Goal: Information Seeking & Learning: Learn about a topic

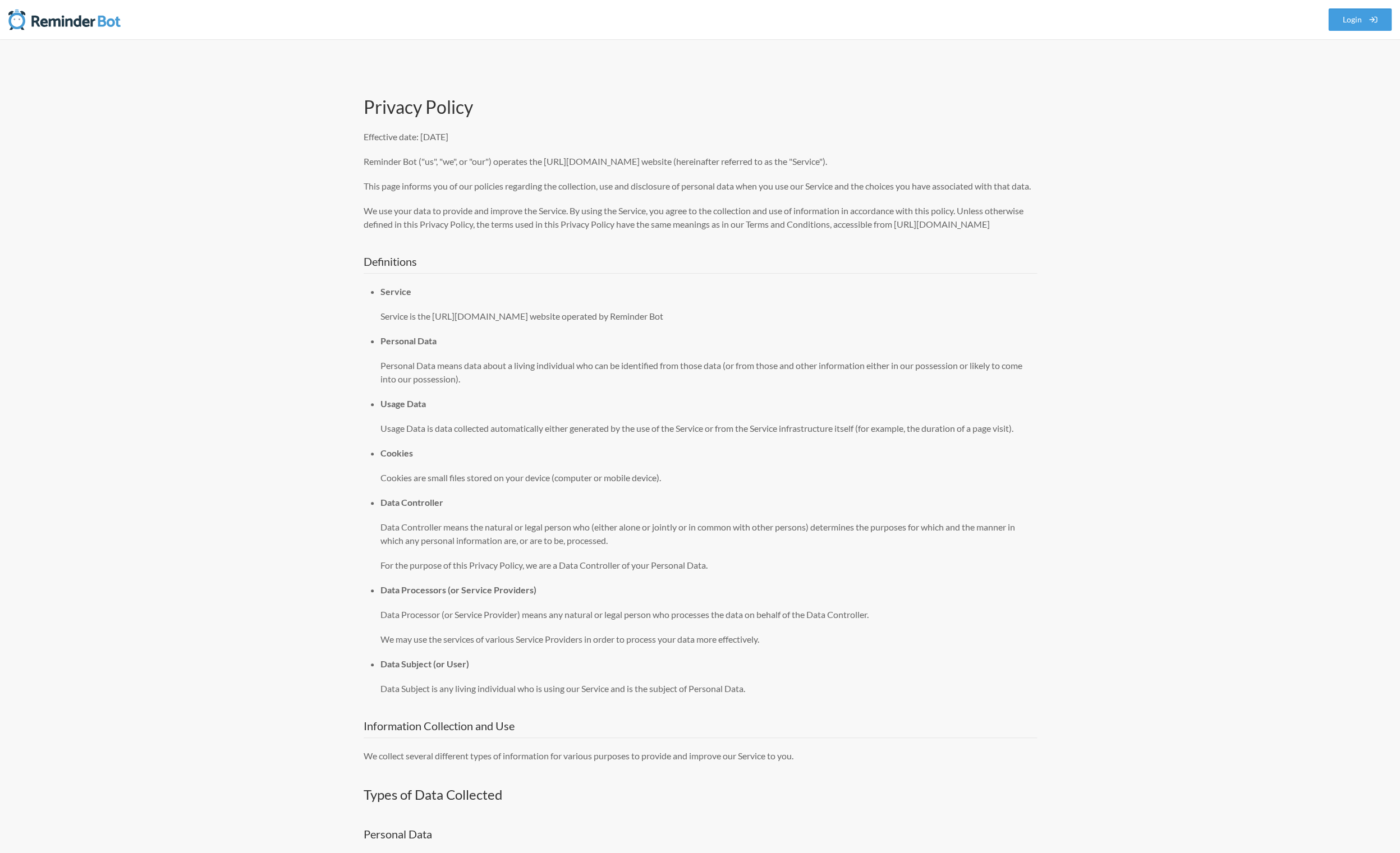
click at [368, 101] on h1 "Privacy Policy" at bounding box center [700, 107] width 673 height 24
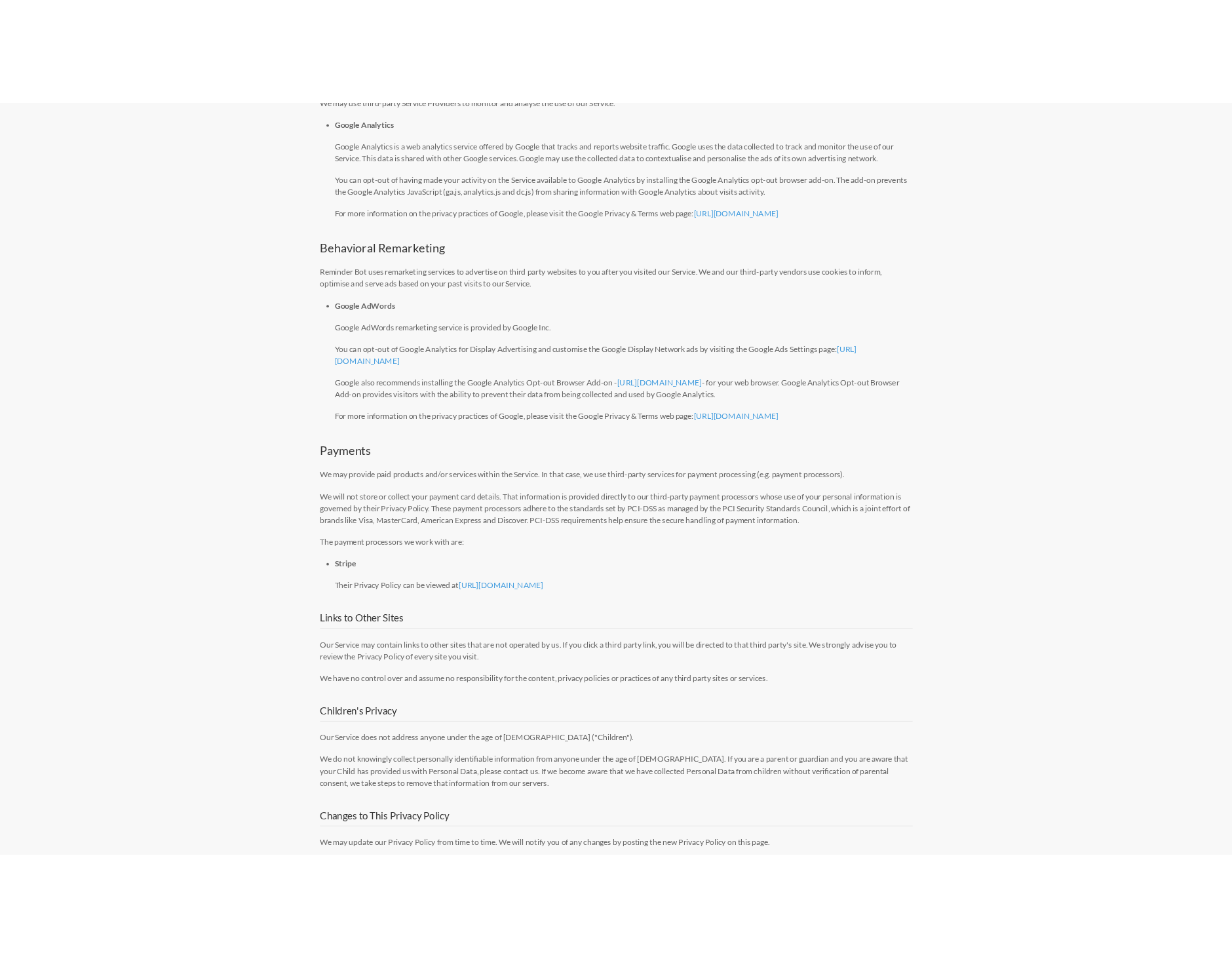
scroll to position [3654, 0]
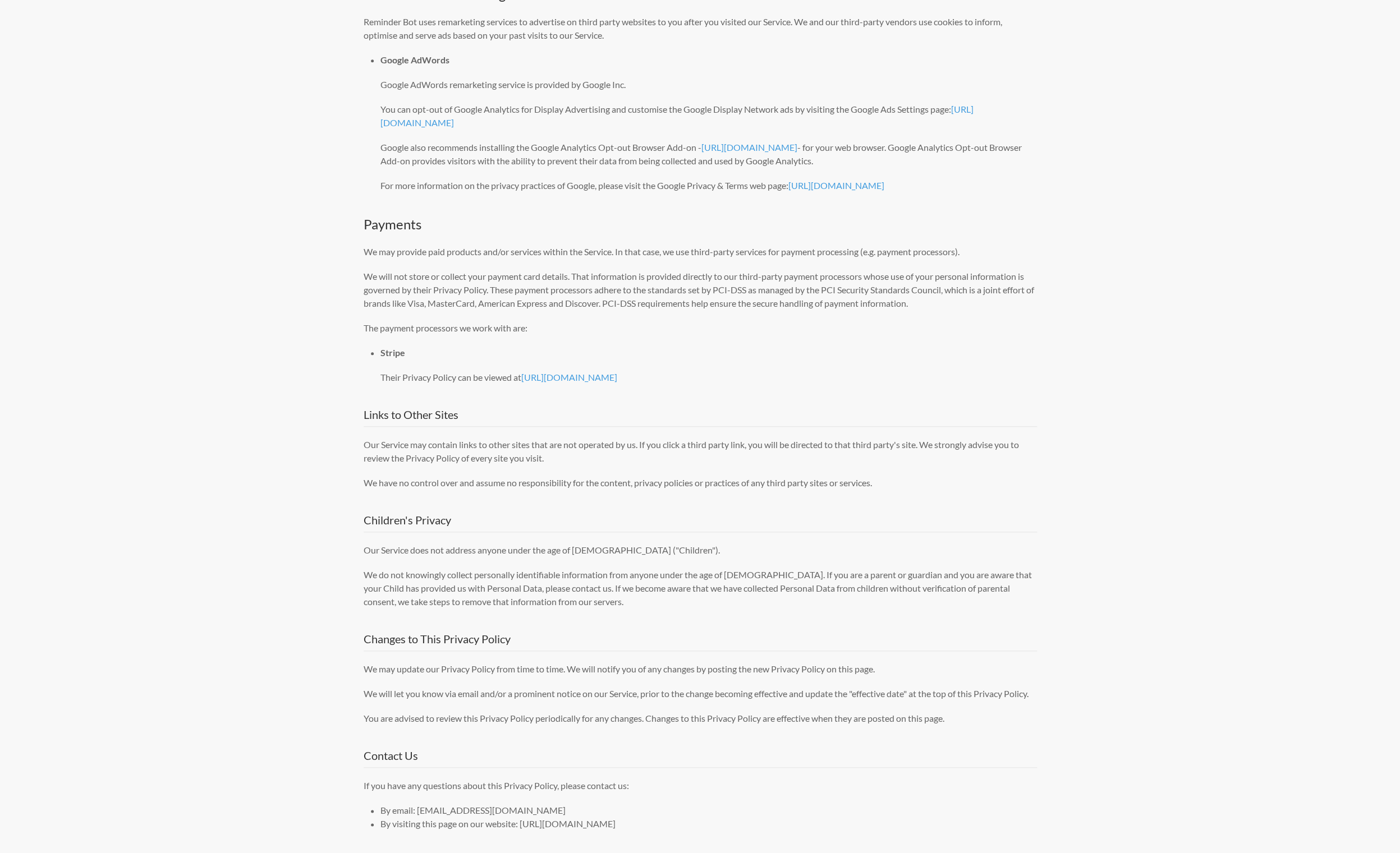
drag, startPoint x: 370, startPoint y: 101, endPoint x: 697, endPoint y: 825, distance: 794.4
copy div "Privacy Policy Effective date: [DATE] Reminder Bot ("us", "we", or "our") opera…"
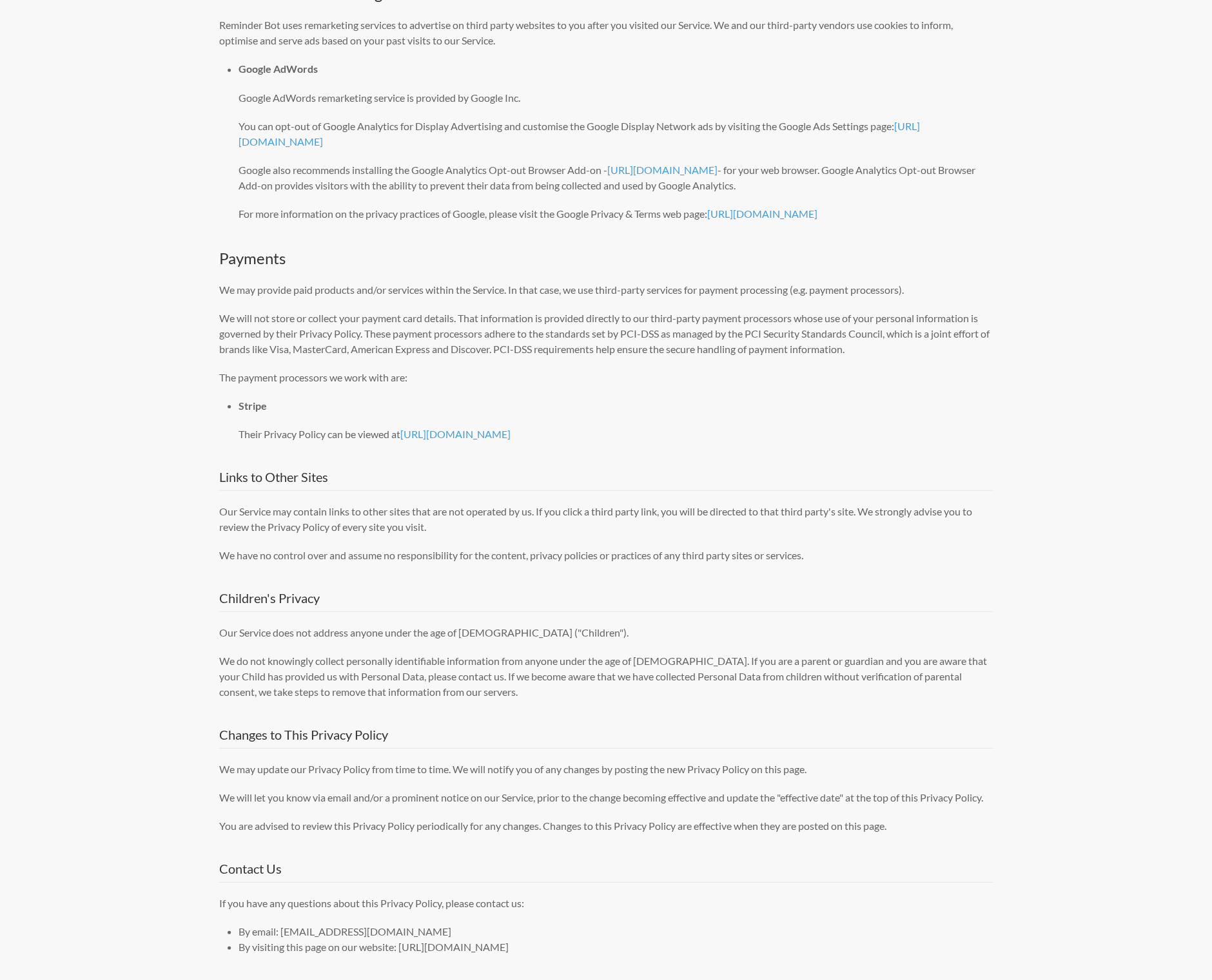
click at [415, 589] on h2 "Children's Privacy" at bounding box center [606, 600] width 774 height 24
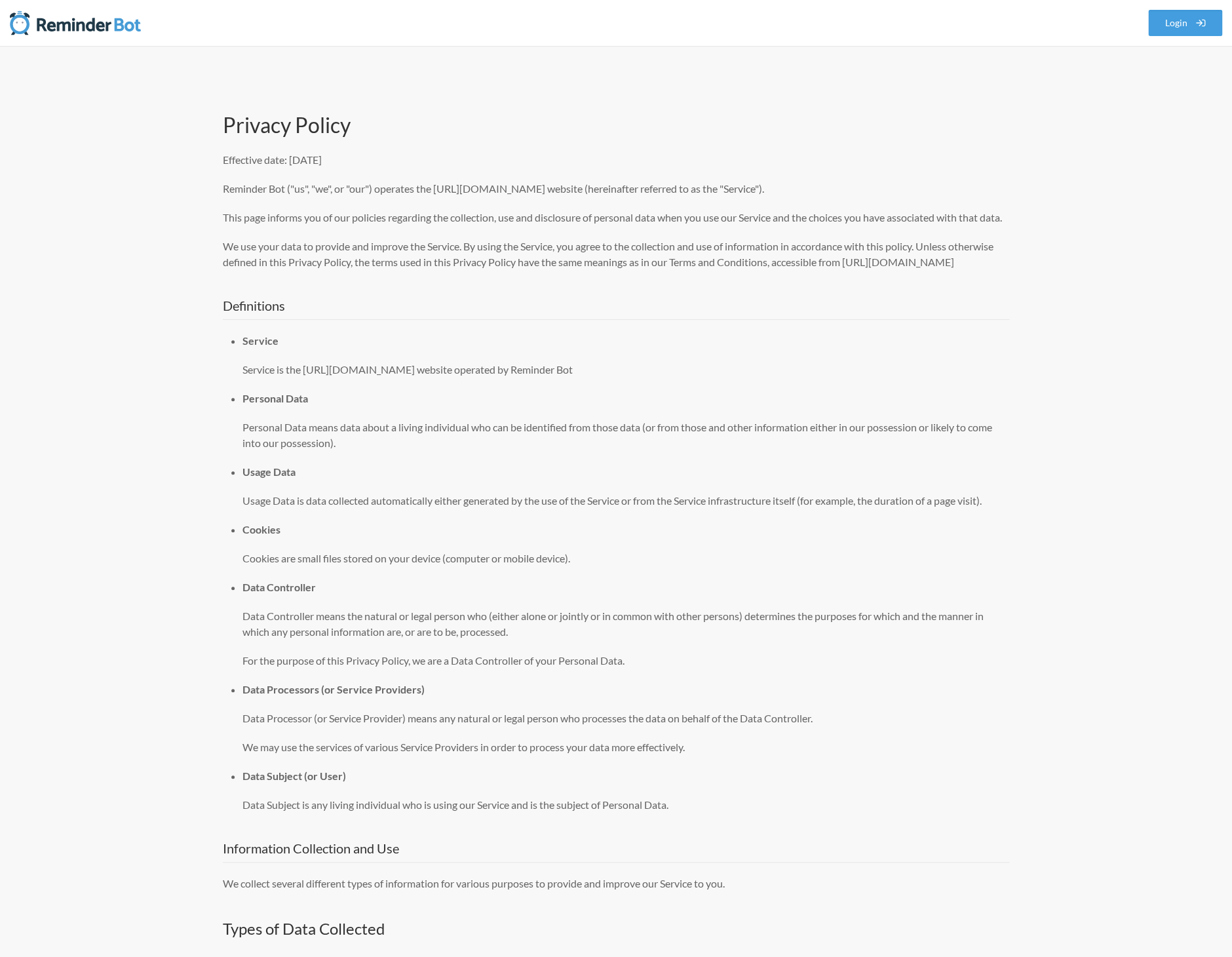
scroll to position [1477, 0]
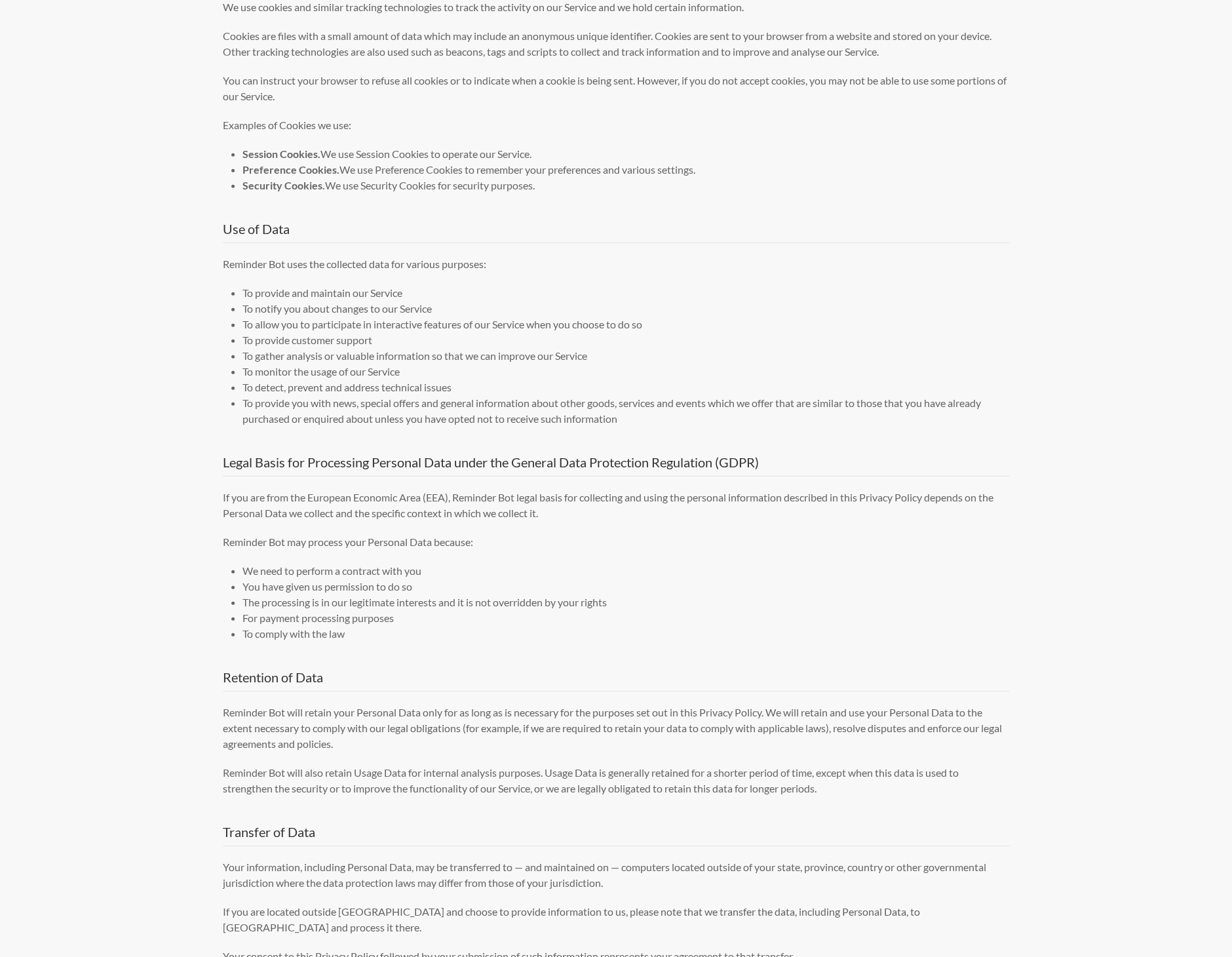
click at [151, 646] on div "Privacy Policy Effective date: [DATE] Reminder Bot ("us", "we", or "our") opera…" at bounding box center [616, 853] width 1232 height 4570
